Goal: Task Accomplishment & Management: Manage account settings

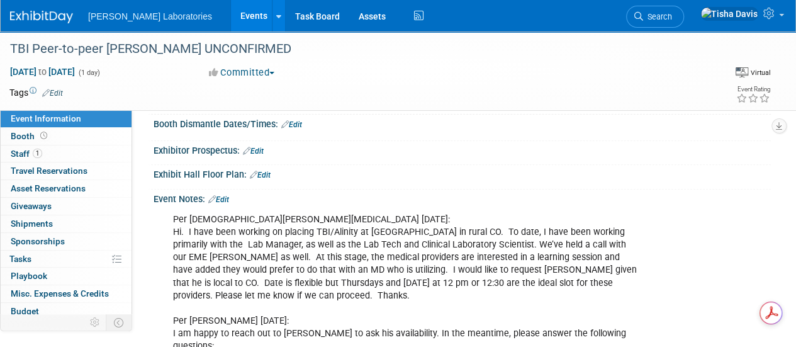
click at [231, 15] on link "Events" at bounding box center [254, 15] width 46 height 31
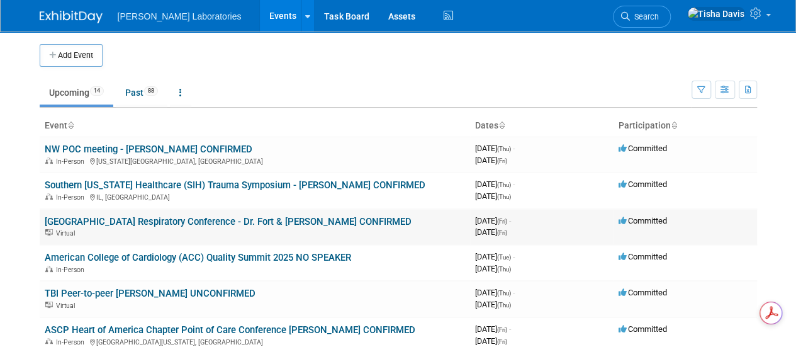
click at [223, 223] on link "Erlanger Medical Center Respiratory Conference - Dr. Fort & Teresa CONFIRMED" at bounding box center [228, 221] width 367 height 11
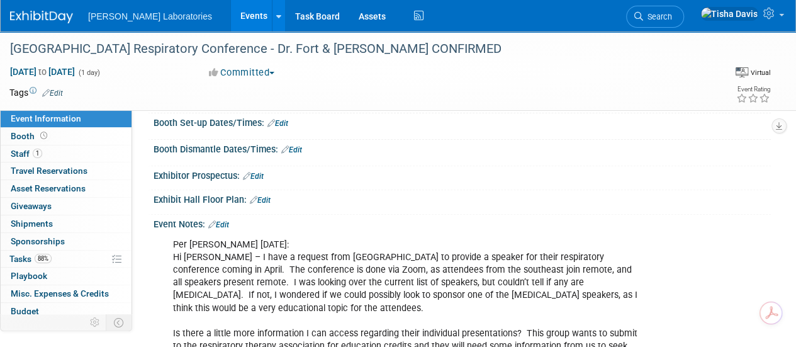
scroll to position [145, 0]
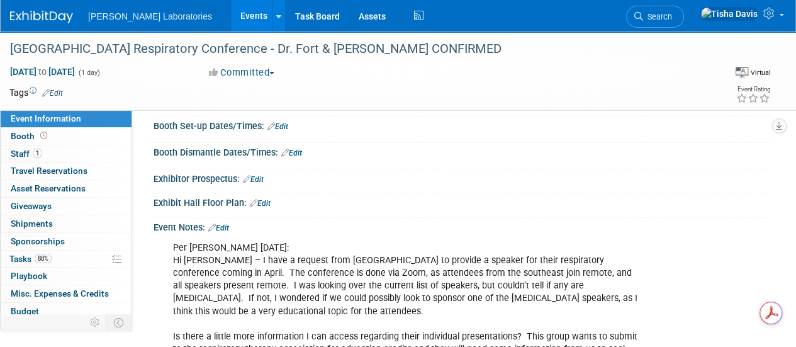
click at [224, 224] on link "Edit" at bounding box center [218, 227] width 21 height 9
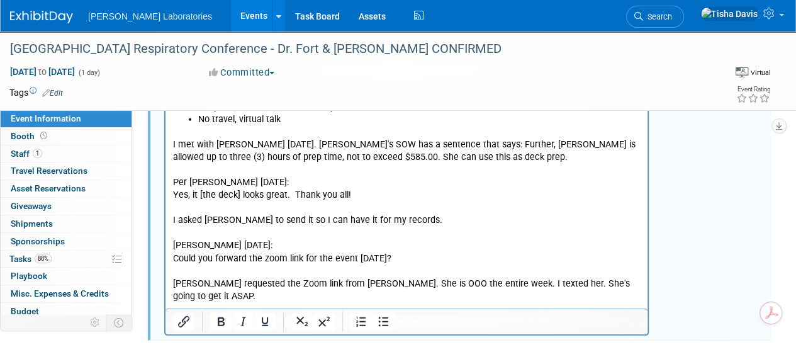
scroll to position [1682, 0]
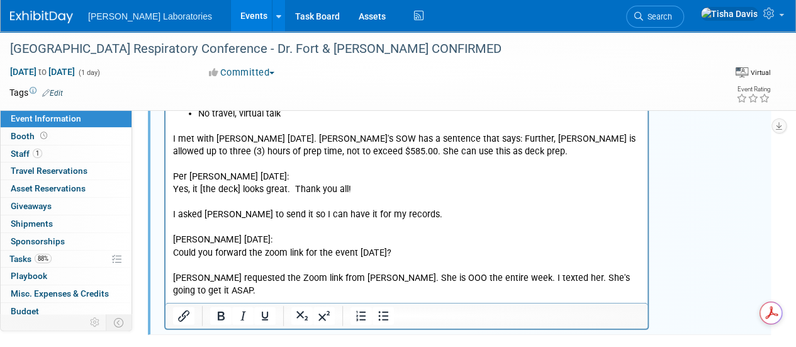
click at [633, 261] on p "I met with Jeff 9/19/25. Teresa's SOW has a sentence that says: Further, Ms. Ar…" at bounding box center [407, 208] width 468 height 177
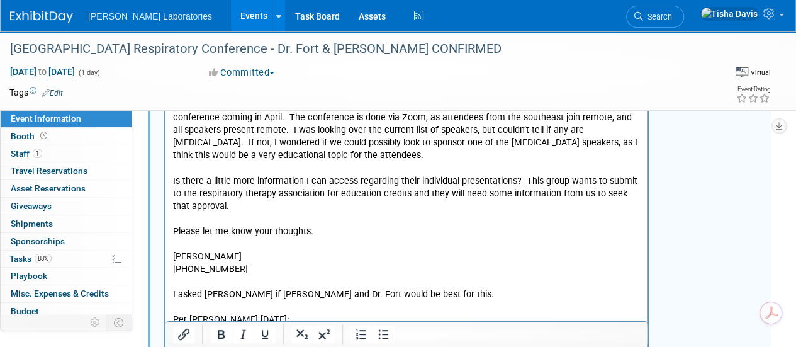
scroll to position [264, 0]
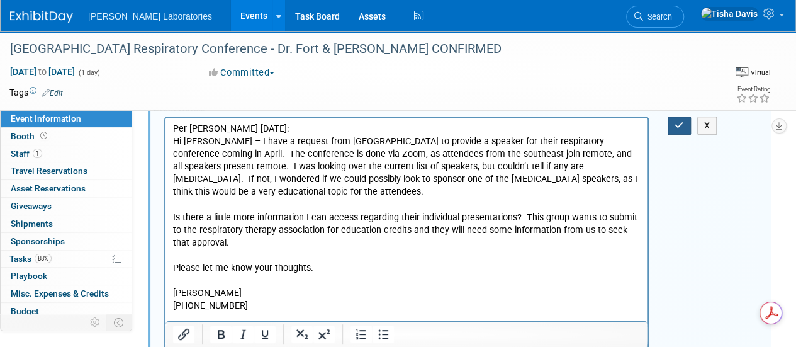
click at [677, 124] on icon "button" at bounding box center [679, 125] width 9 height 9
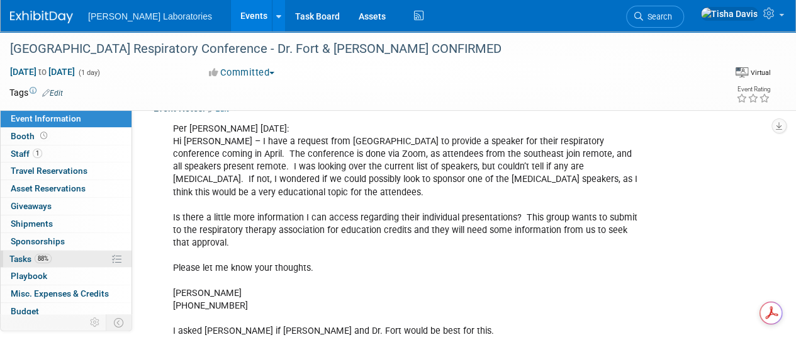
click at [37, 254] on span "Tasks 88%" at bounding box center [30, 259] width 42 height 10
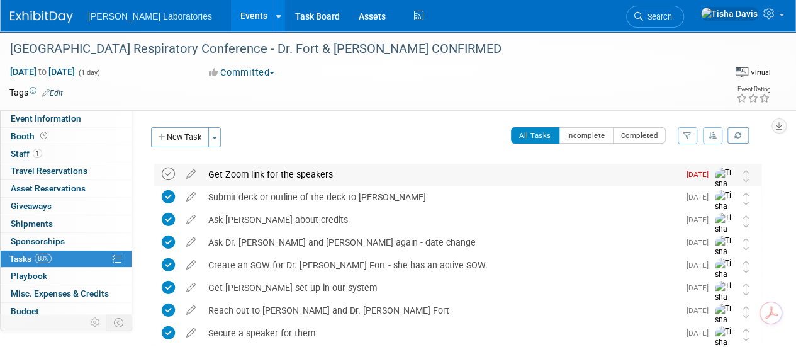
click at [166, 175] on icon at bounding box center [168, 173] width 13 height 13
click at [231, 16] on link "Events" at bounding box center [254, 15] width 46 height 31
